Goal: Task Accomplishment & Management: Use online tool/utility

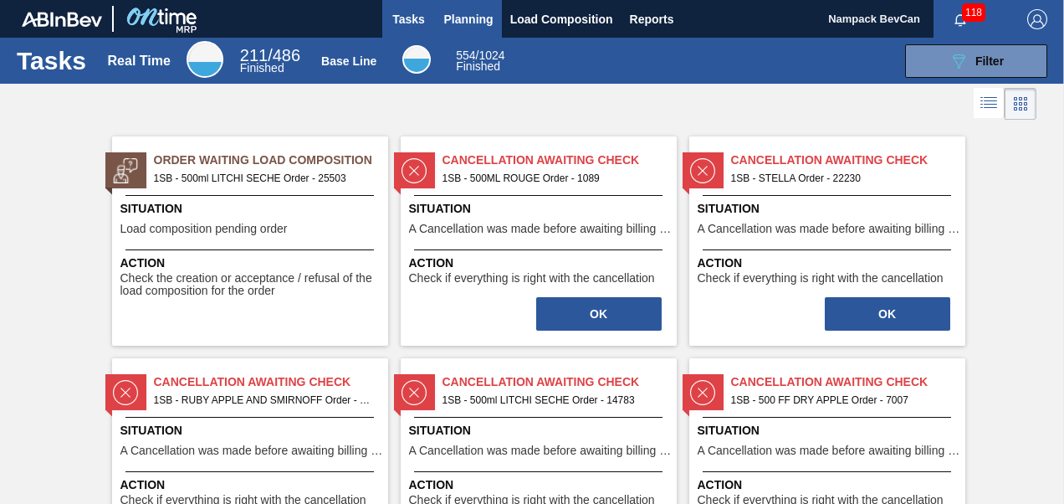
click at [473, 18] on span "Planning" at bounding box center [468, 19] width 49 height 20
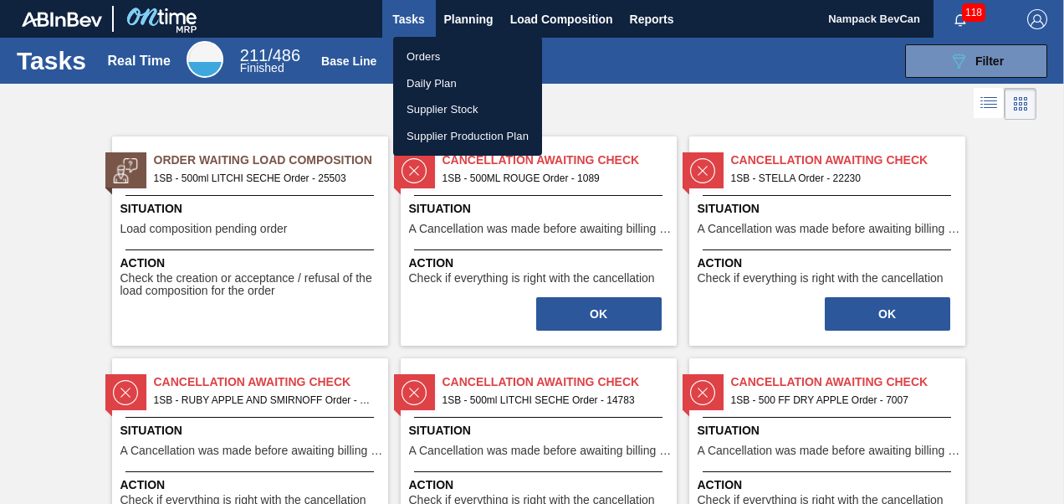
click at [457, 56] on li "Orders" at bounding box center [467, 57] width 149 height 27
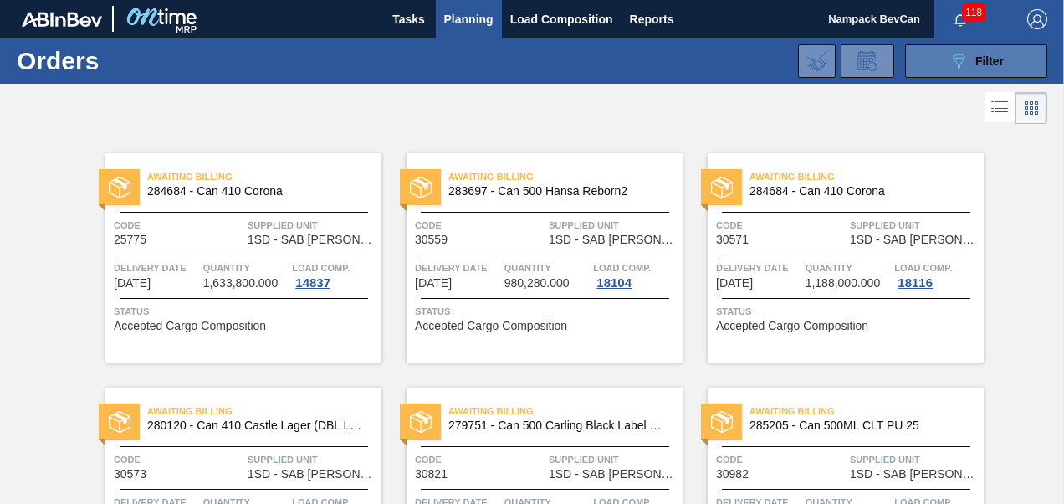
click at [956, 59] on icon "089F7B8B-B2A5-4AFE-B5C0-19BA573D28AC" at bounding box center [959, 61] width 20 height 20
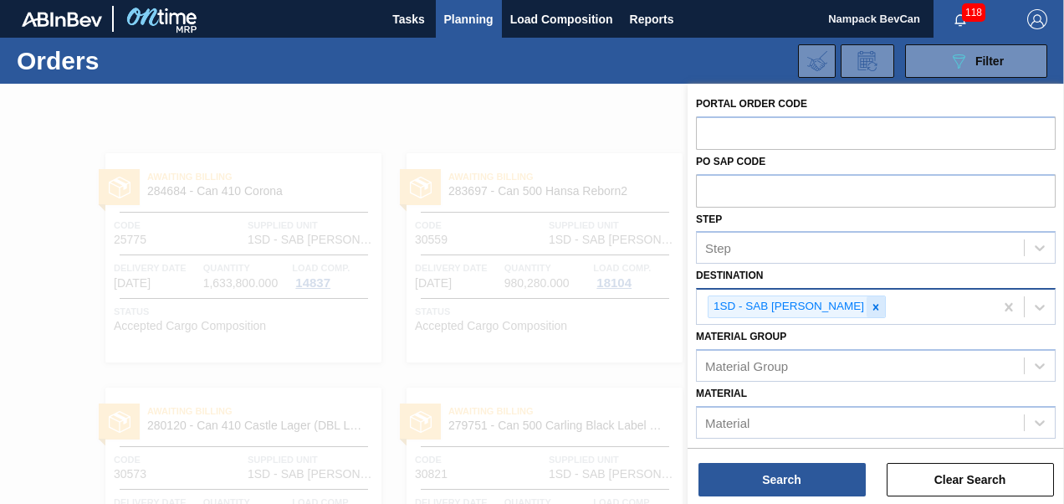
click at [870, 303] on icon at bounding box center [876, 307] width 12 height 12
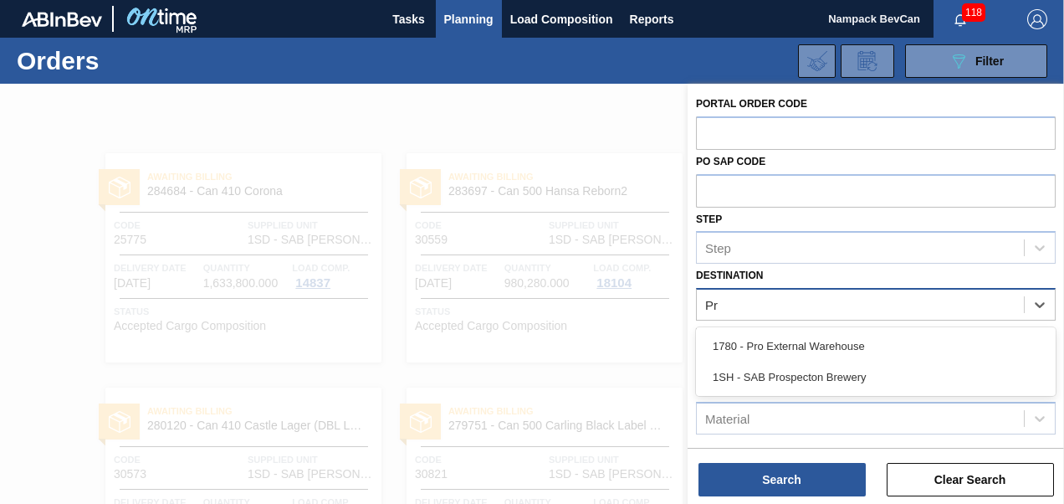
type input "Pro"
click at [793, 369] on div "1SH - SAB Prospecton Brewery" at bounding box center [876, 376] width 360 height 31
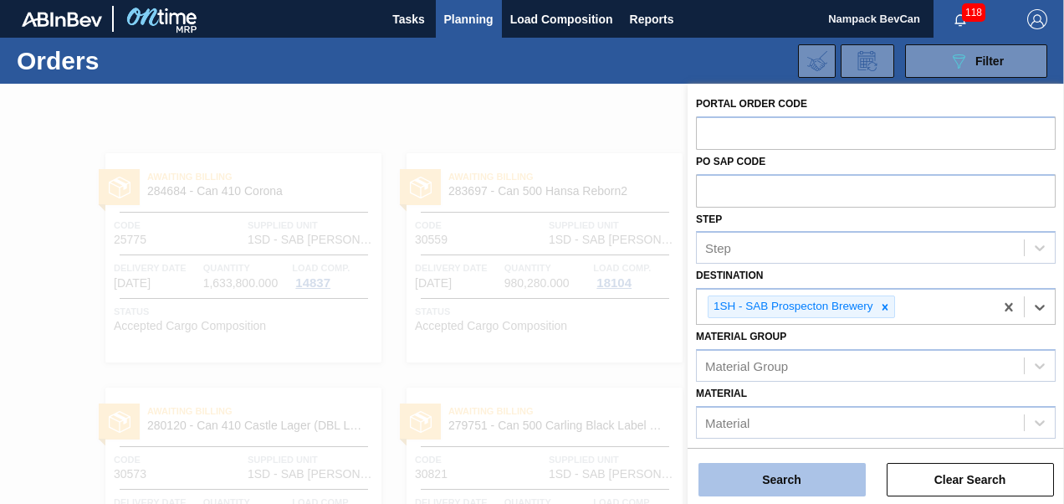
click at [790, 473] on button "Search" at bounding box center [782, 479] width 167 height 33
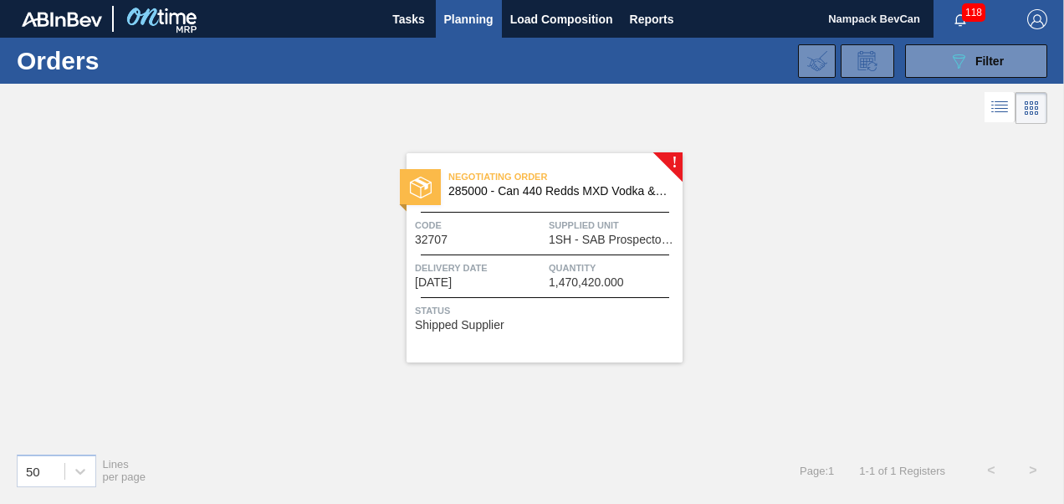
click at [556, 239] on span "1SH - SAB Prospecton Brewery" at bounding box center [614, 239] width 130 height 13
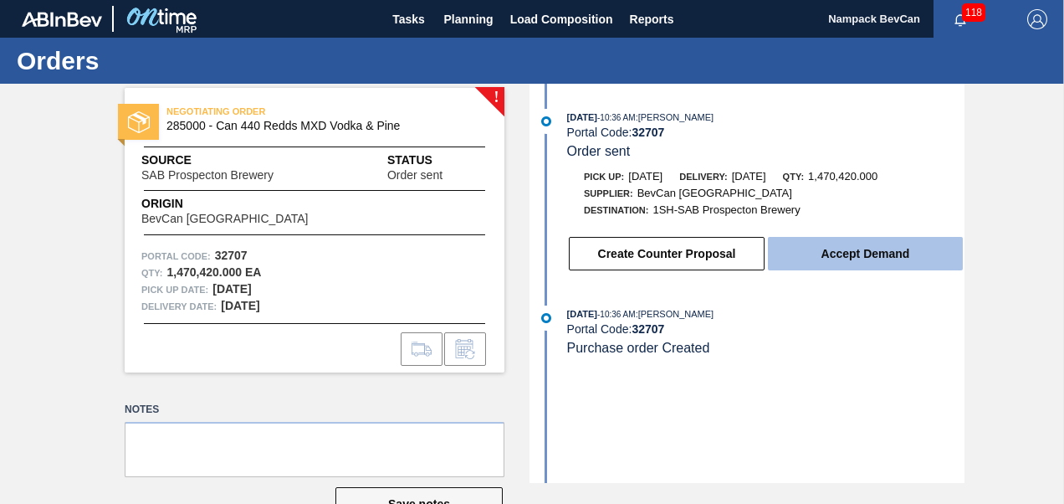
click at [870, 262] on button "Accept Demand" at bounding box center [865, 253] width 195 height 33
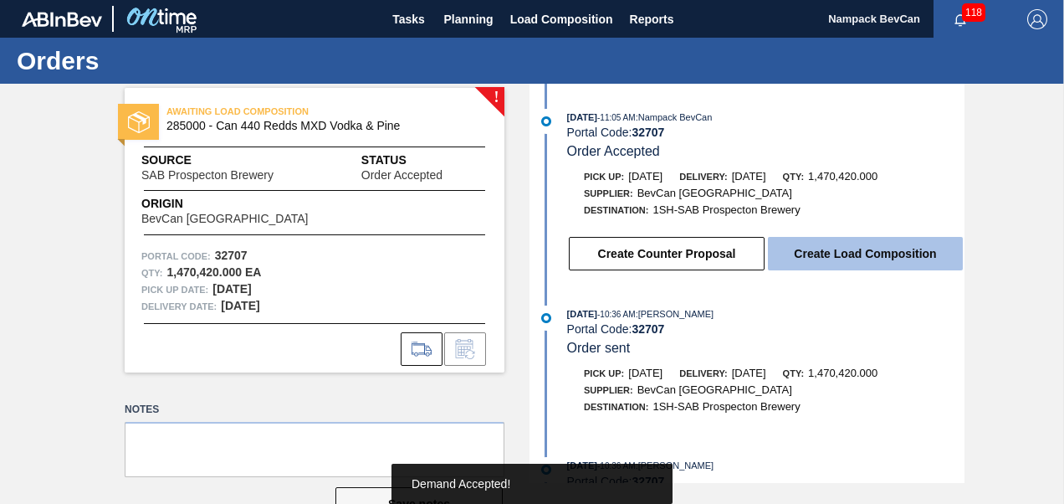
click at [862, 261] on button "Create Load Composition" at bounding box center [865, 253] width 195 height 33
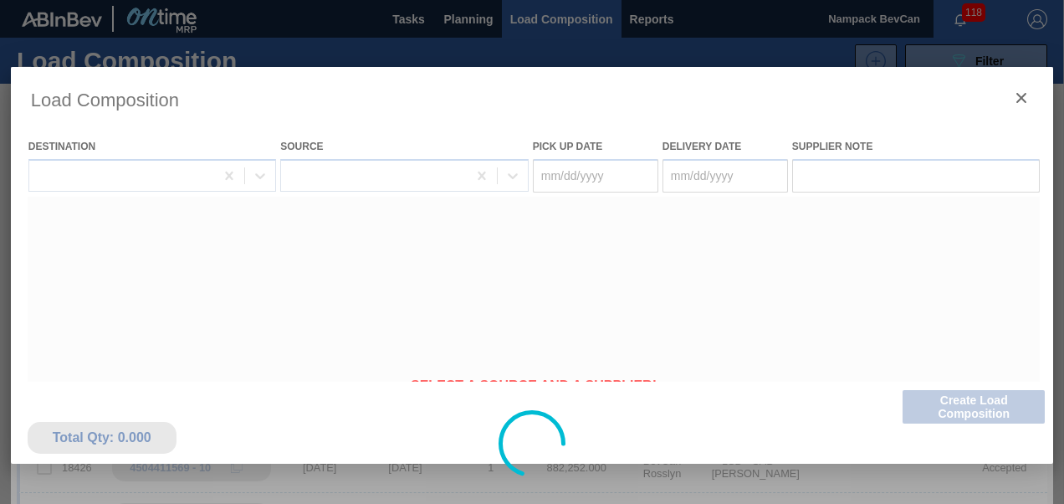
type Date "[DATE]"
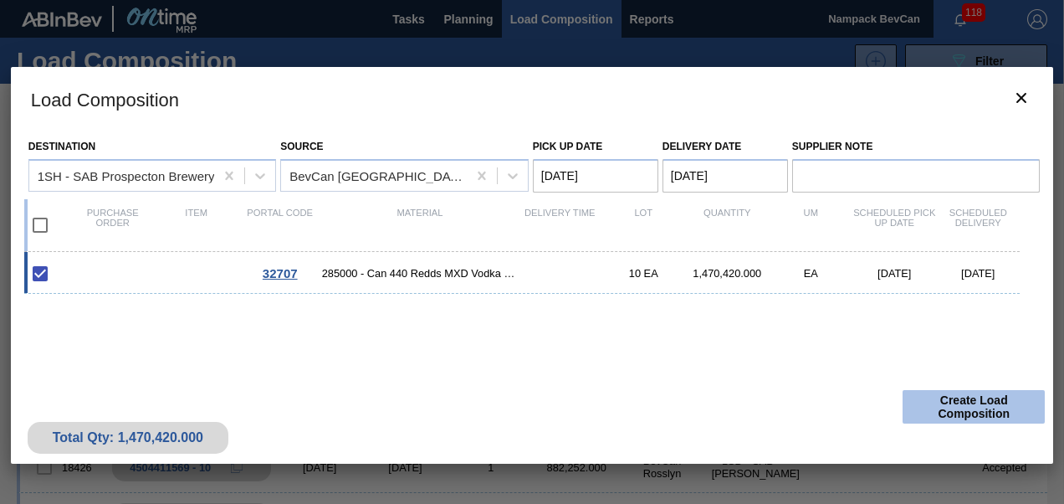
click at [957, 413] on button "Create Load Composition" at bounding box center [974, 406] width 142 height 33
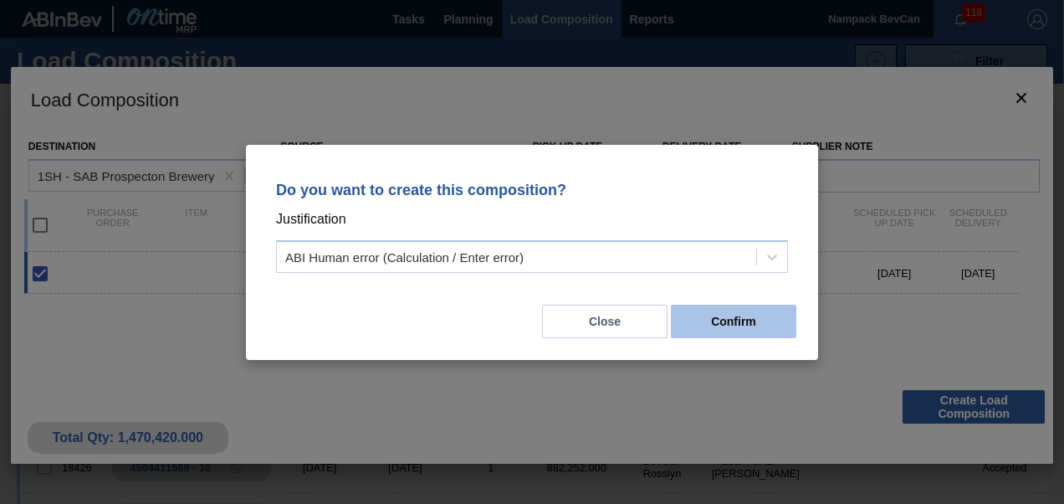
click at [740, 325] on button "Confirm" at bounding box center [734, 321] width 126 height 33
